Goal: Information Seeking & Learning: Understand process/instructions

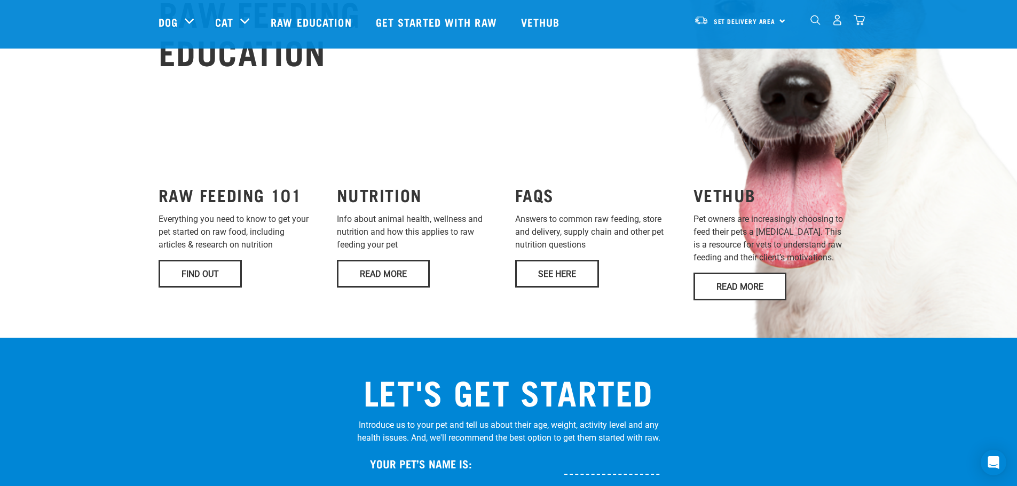
scroll to position [800, 0]
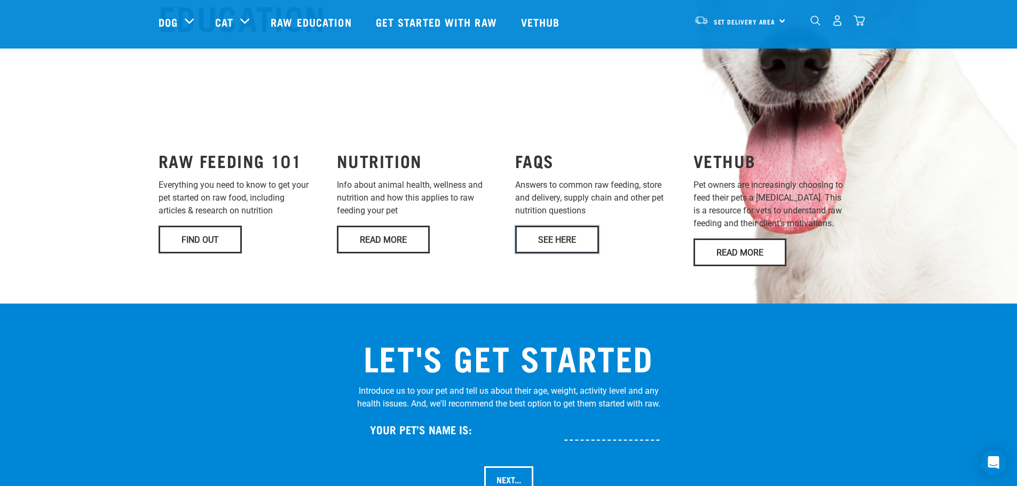
click at [581, 226] on link "See Here" at bounding box center [557, 240] width 84 height 28
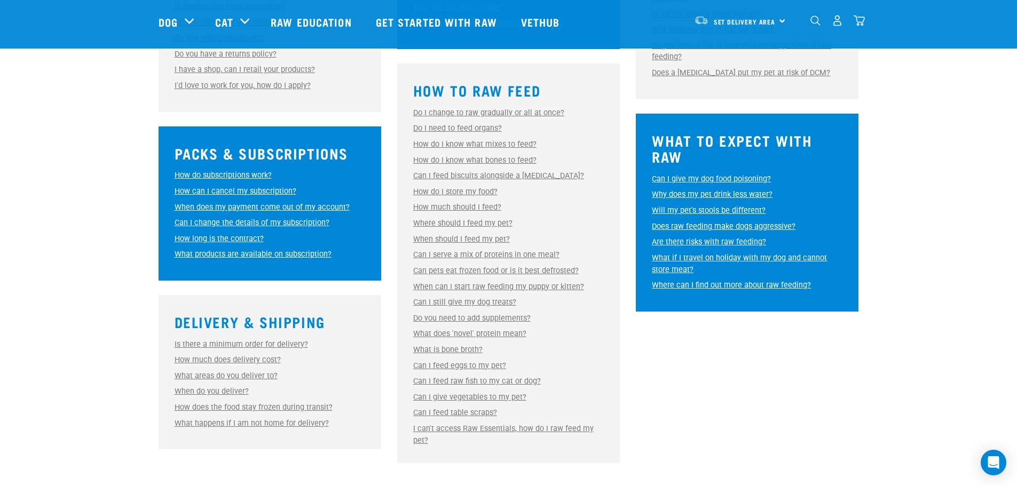
scroll to position [480, 0]
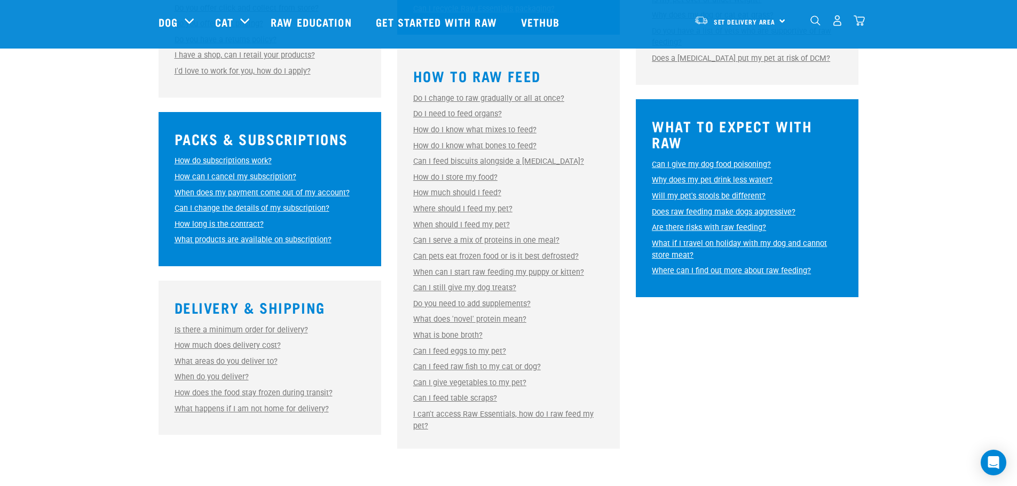
click at [462, 193] on link "How much should I feed?" at bounding box center [457, 192] width 88 height 9
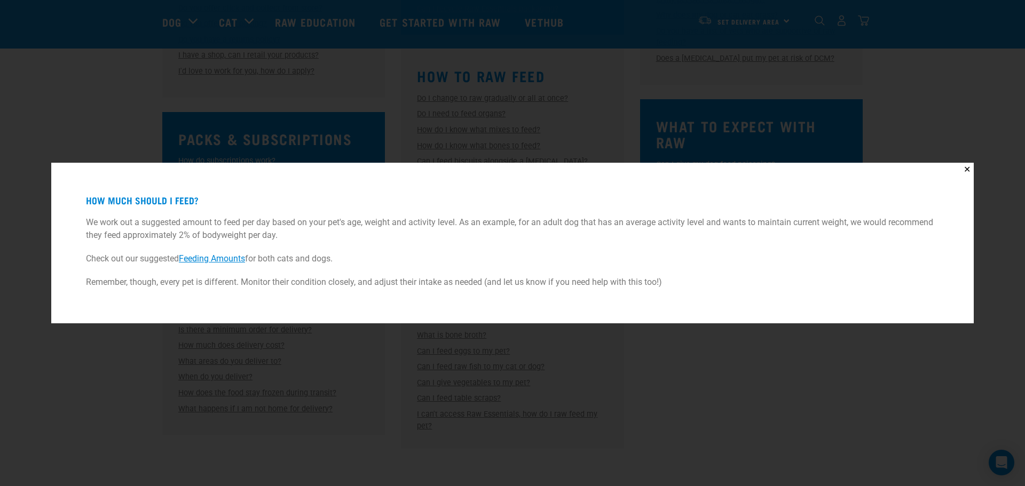
click at [665, 105] on div "✕ How much should I feed? We work out a suggested amount to feed per day based …" at bounding box center [512, 243] width 1025 height 486
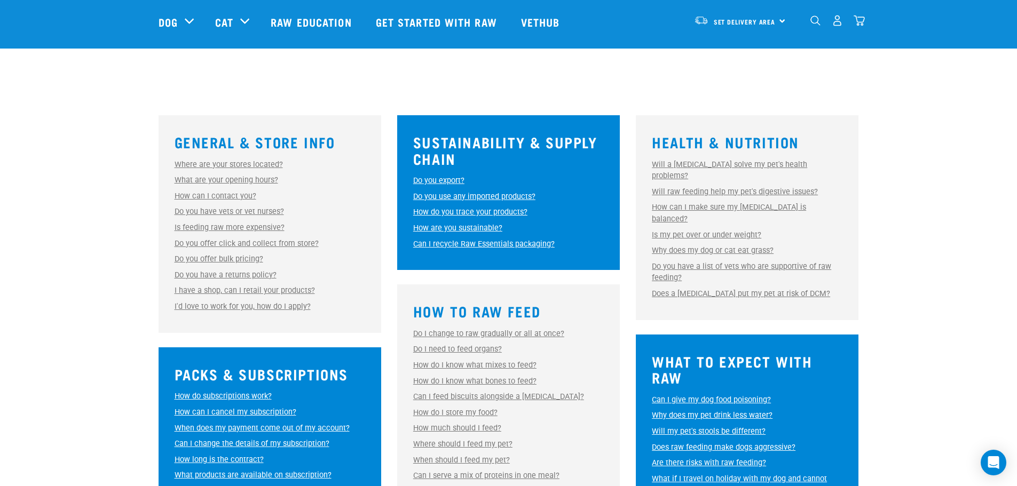
scroll to position [231, 0]
